Goal: Navigation & Orientation: Find specific page/section

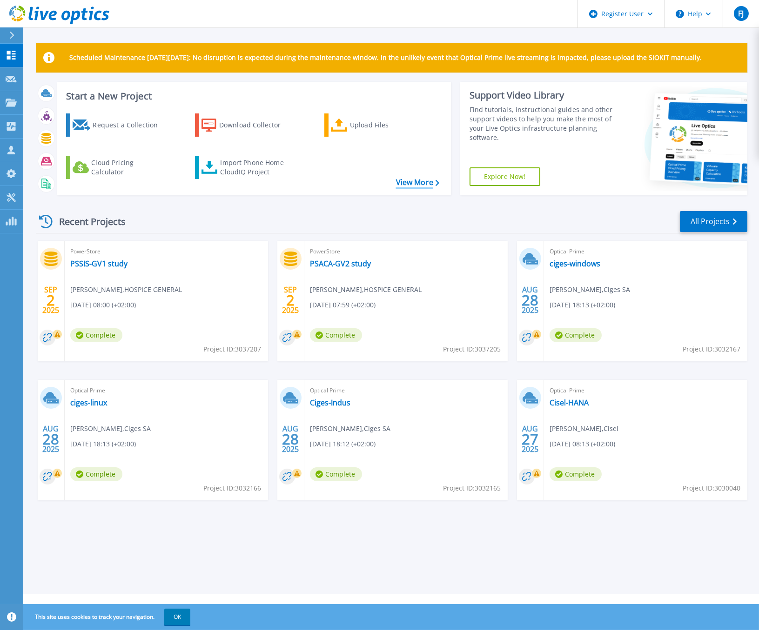
click at [402, 182] on link "View More" at bounding box center [417, 182] width 43 height 9
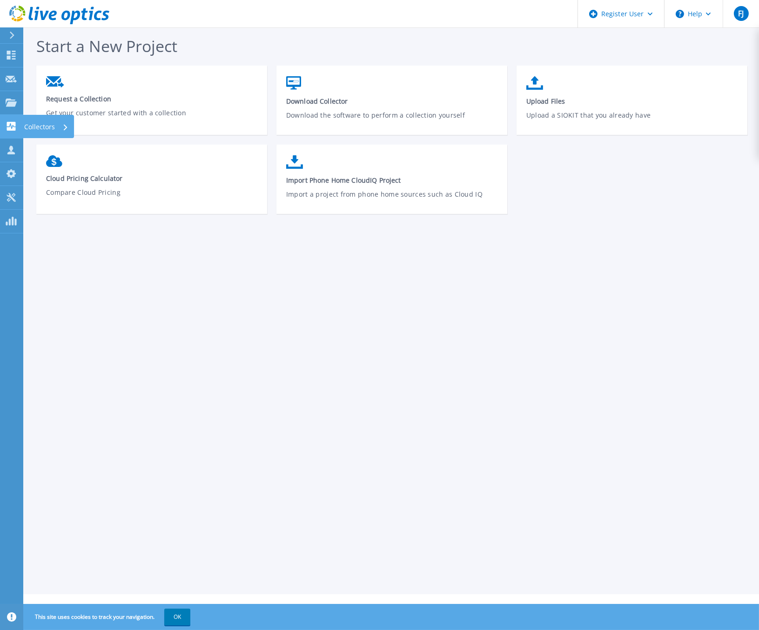
click at [12, 130] on icon at bounding box center [11, 126] width 9 height 9
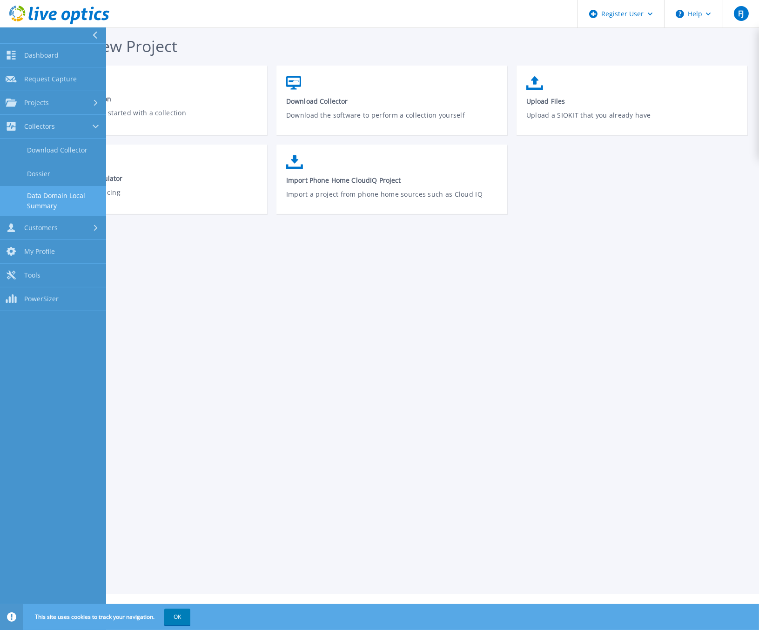
click at [18, 214] on link "Data Domain Local Summary" at bounding box center [53, 201] width 106 height 30
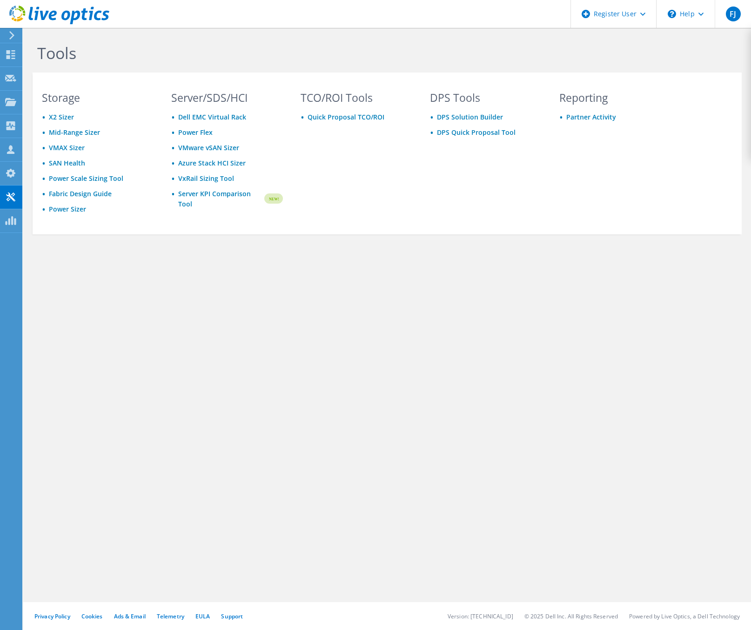
click at [11, 198] on use at bounding box center [10, 197] width 9 height 9
